Goal: Transaction & Acquisition: Subscribe to service/newsletter

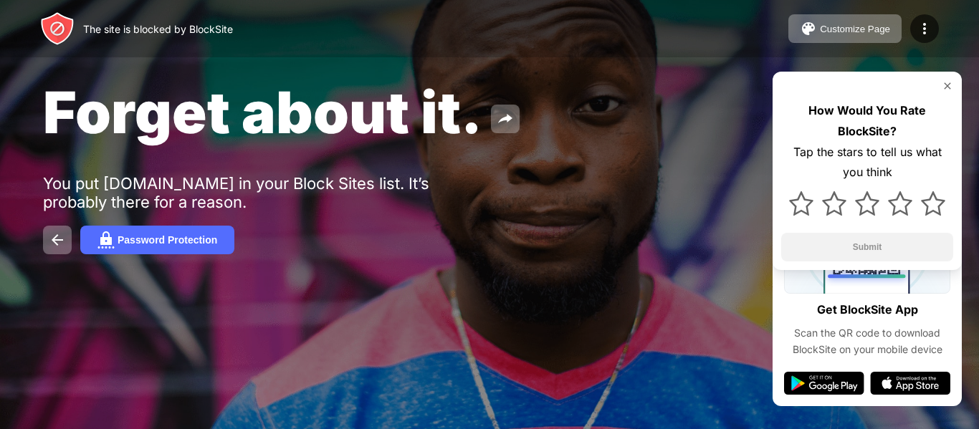
click at [365, 167] on div "Forget about it. You put pornhub.com in your Block Sites list. It’s probably th…" at bounding box center [489, 166] width 979 height 332
click at [94, 241] on button "Password Protection" at bounding box center [157, 240] width 154 height 29
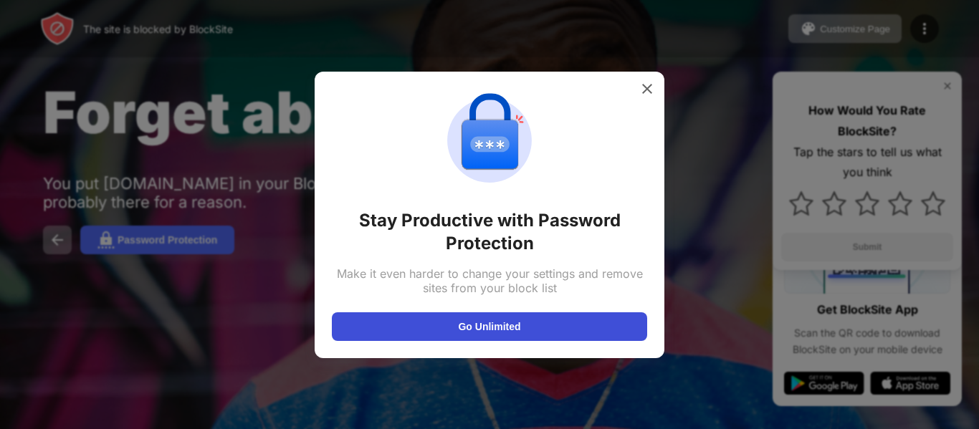
click at [427, 325] on button "Go Unlimited" at bounding box center [489, 327] width 315 height 29
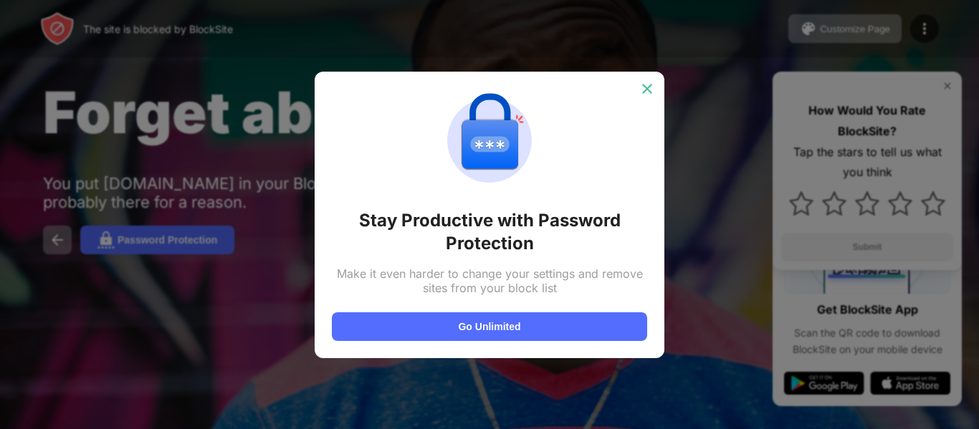
click at [642, 87] on img at bounding box center [647, 89] width 14 height 14
